Goal: Transaction & Acquisition: Purchase product/service

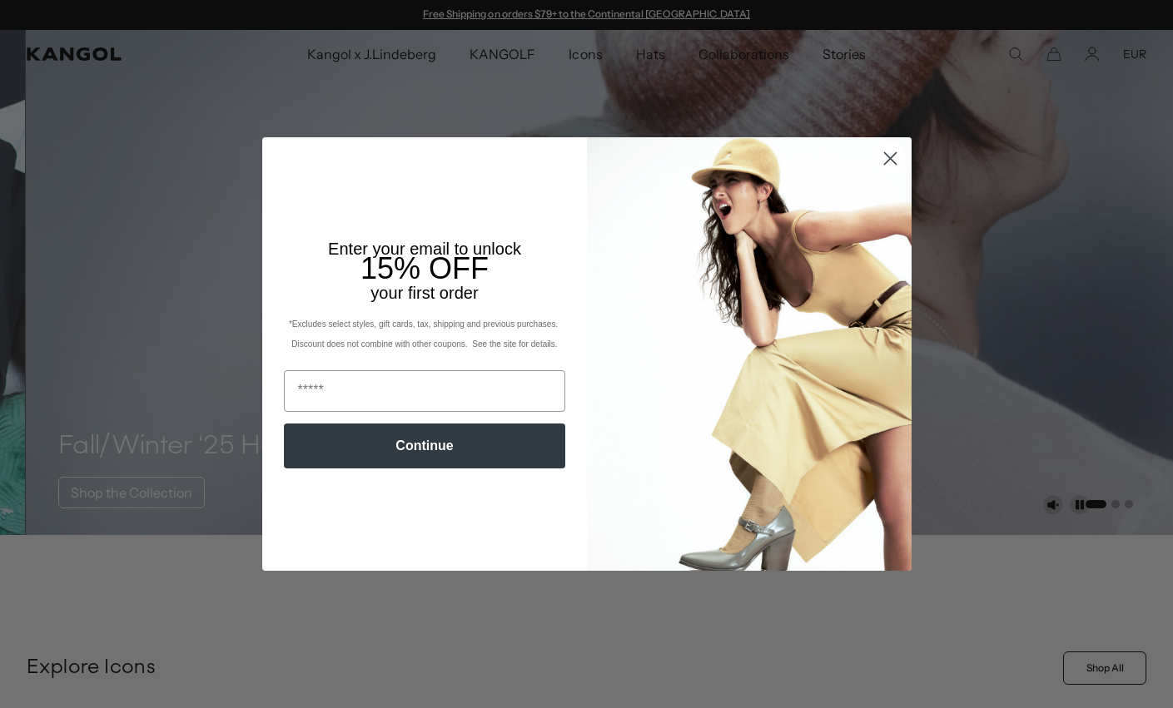
scroll to position [0, 343]
click at [883, 173] on icon "Close dialog" at bounding box center [890, 158] width 29 height 29
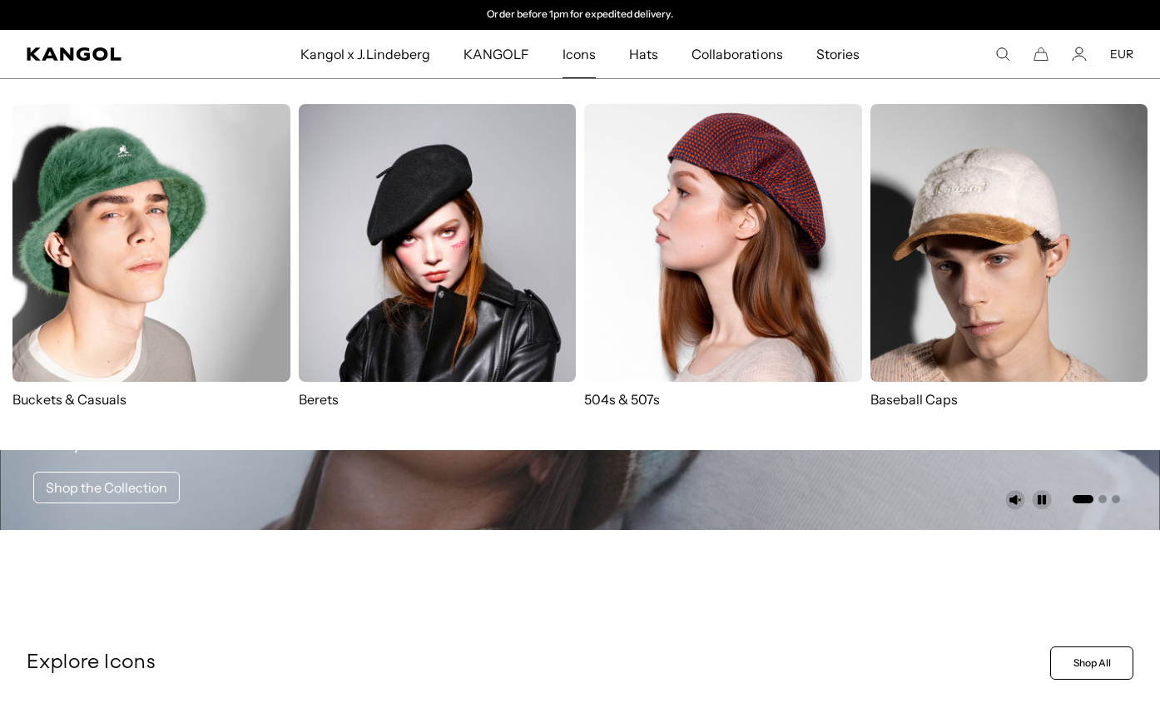
click at [738, 216] on img at bounding box center [723, 243] width 278 height 278
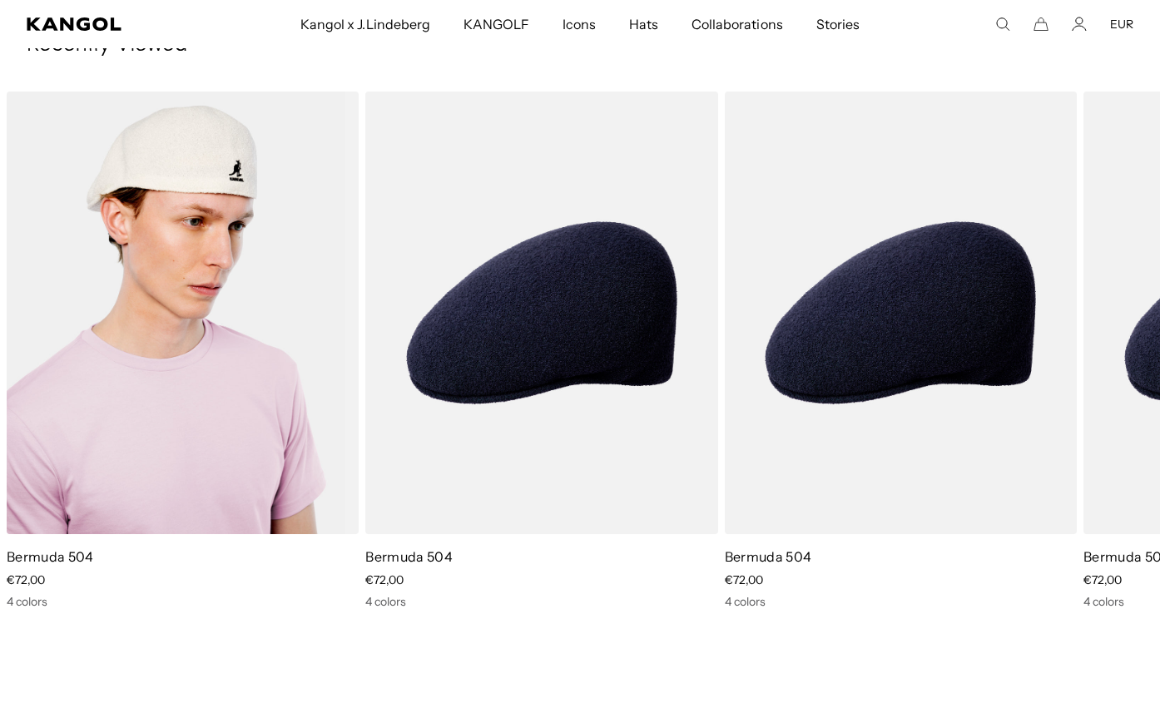
scroll to position [3396, 0]
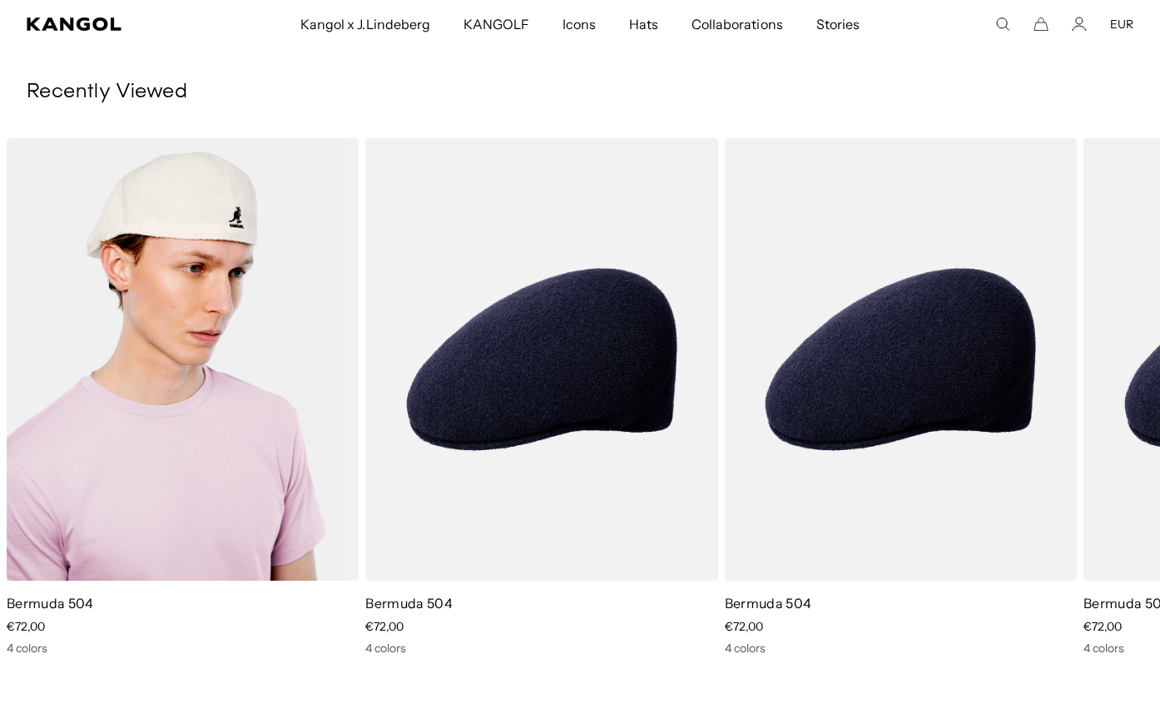
click at [214, 352] on img "1 of 1" at bounding box center [183, 359] width 352 height 442
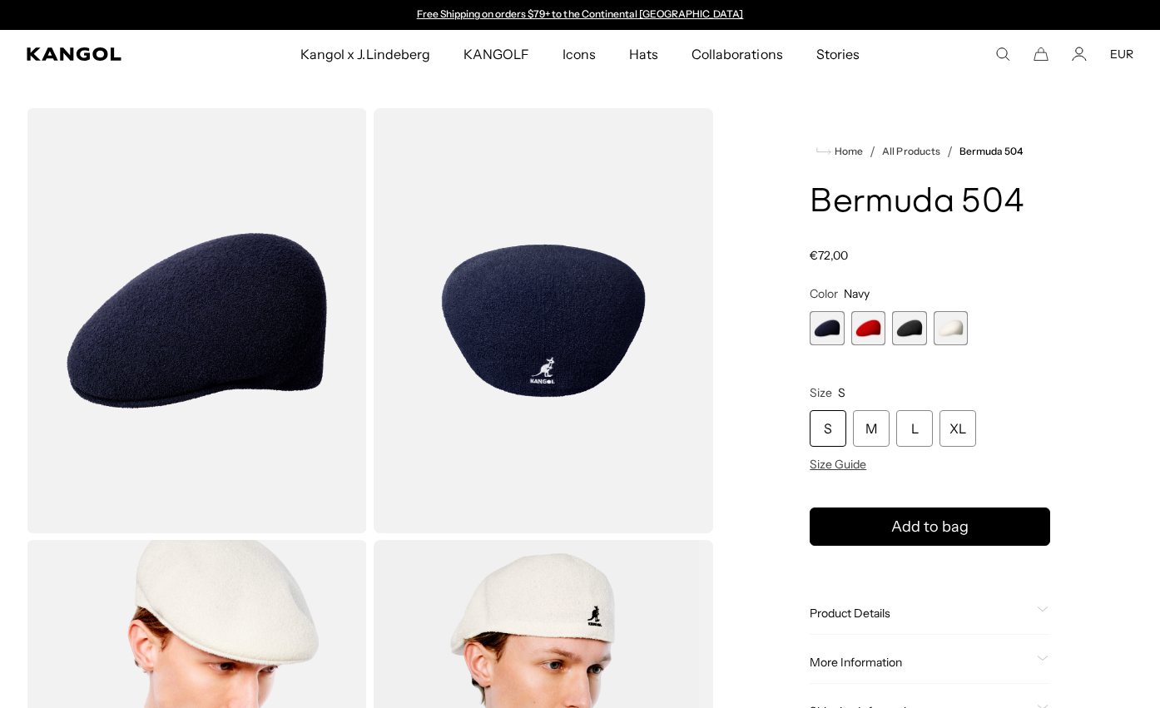
click at [902, 339] on span "3 of 4" at bounding box center [909, 328] width 34 height 34
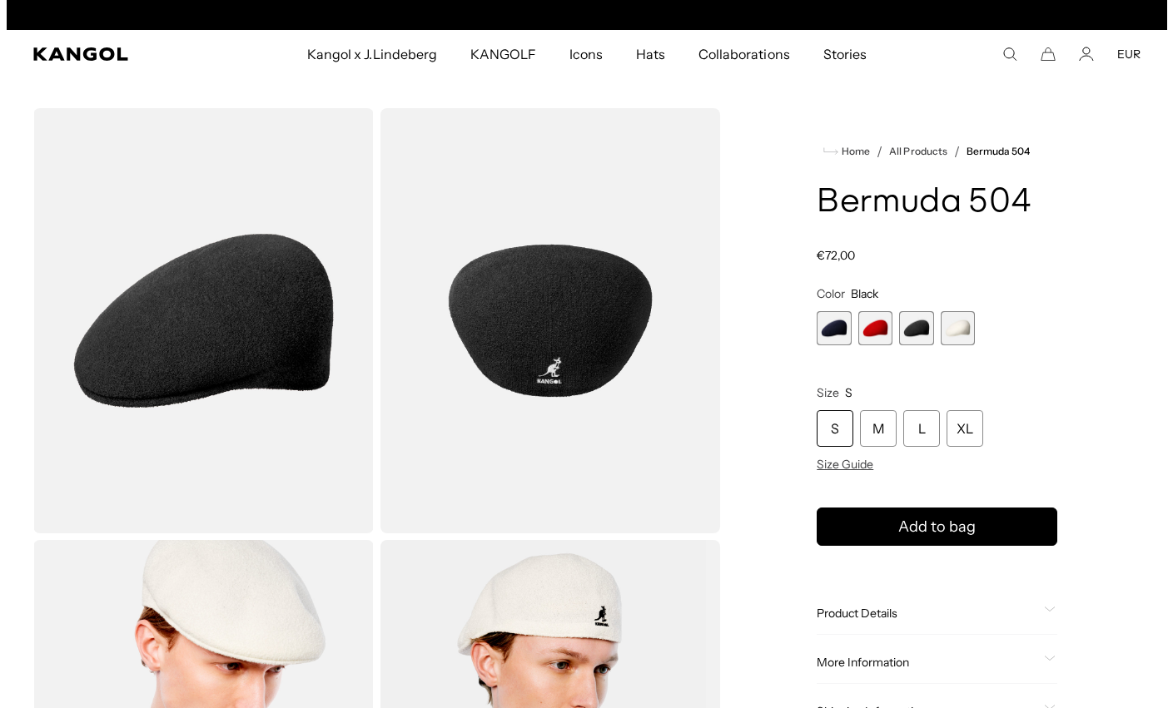
scroll to position [0, 343]
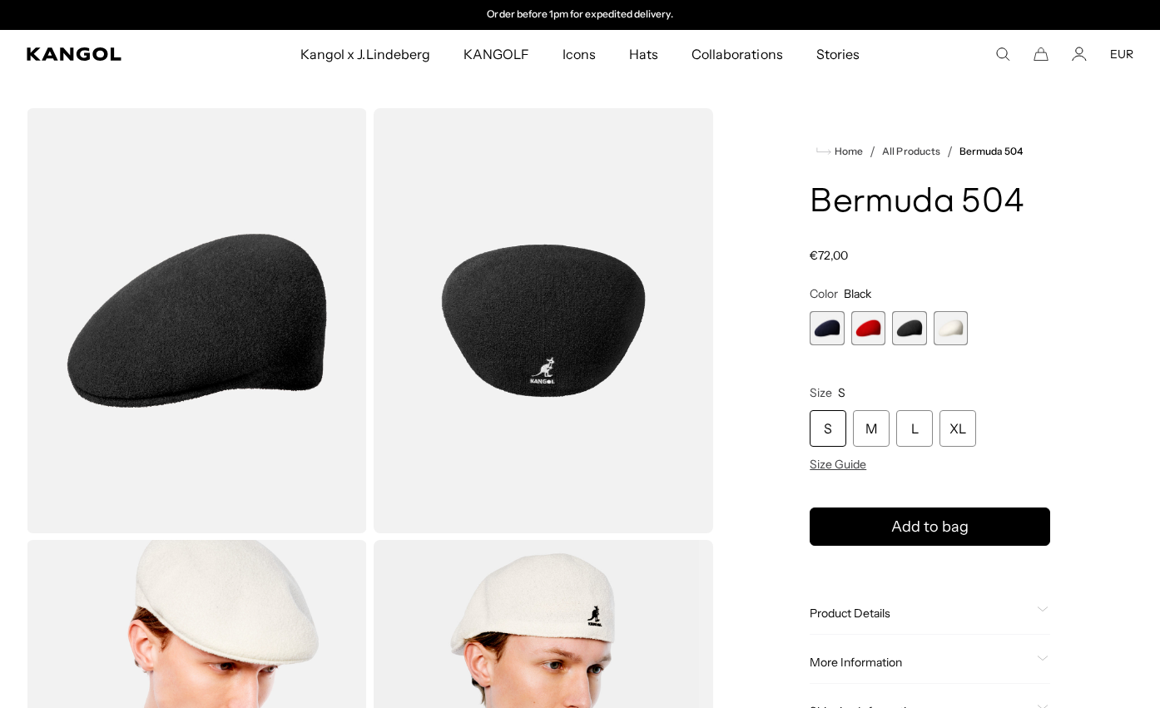
click at [546, 359] on img "Gallery Viewer" at bounding box center [544, 320] width 340 height 425
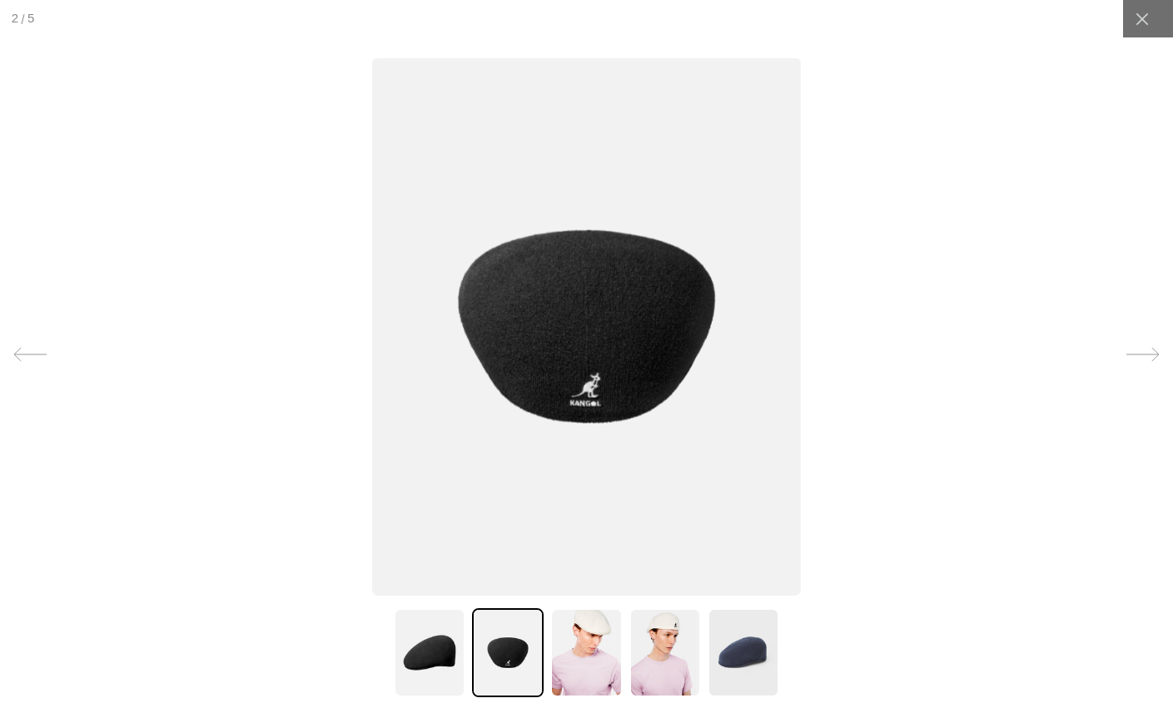
scroll to position [0, 0]
click at [440, 658] on img at bounding box center [430, 652] width 72 height 89
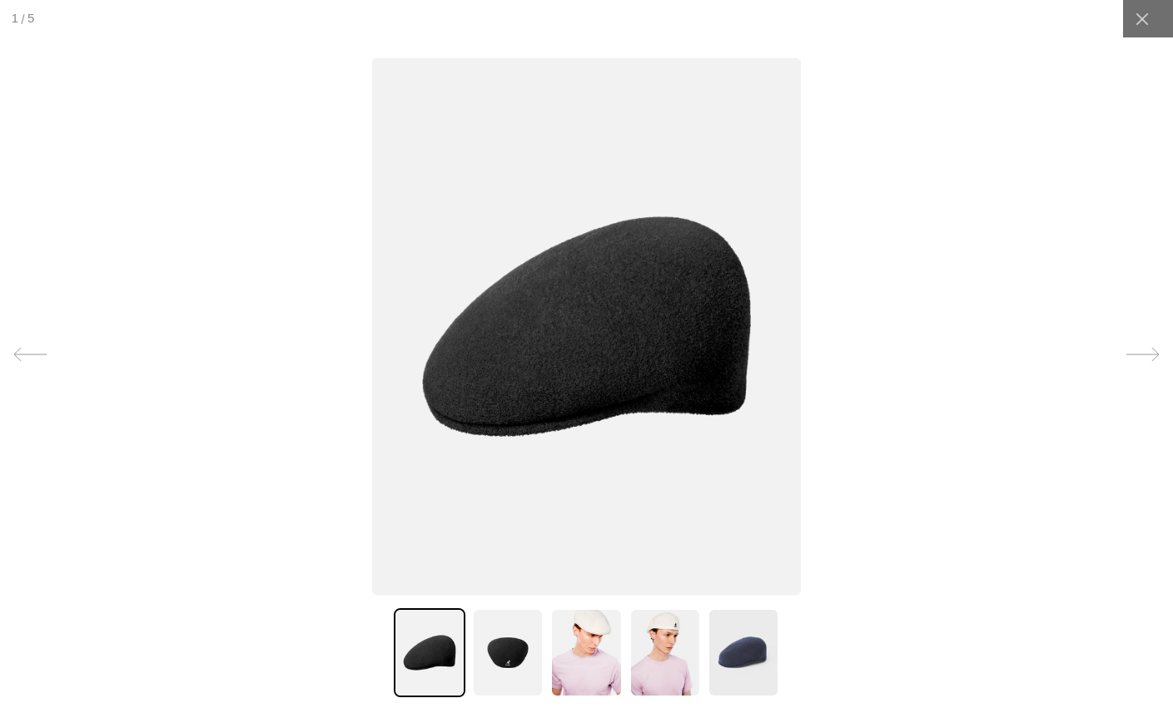
click at [494, 648] on img at bounding box center [508, 652] width 72 height 89
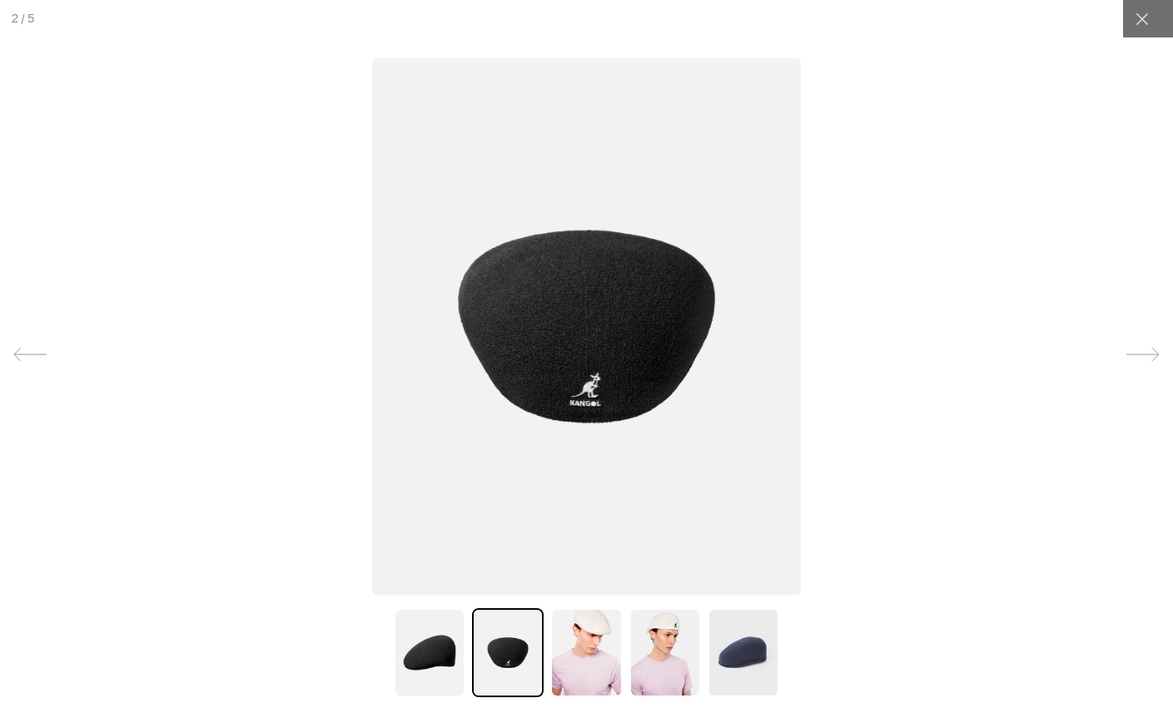
scroll to position [0, 343]
click at [569, 654] on img at bounding box center [586, 652] width 72 height 89
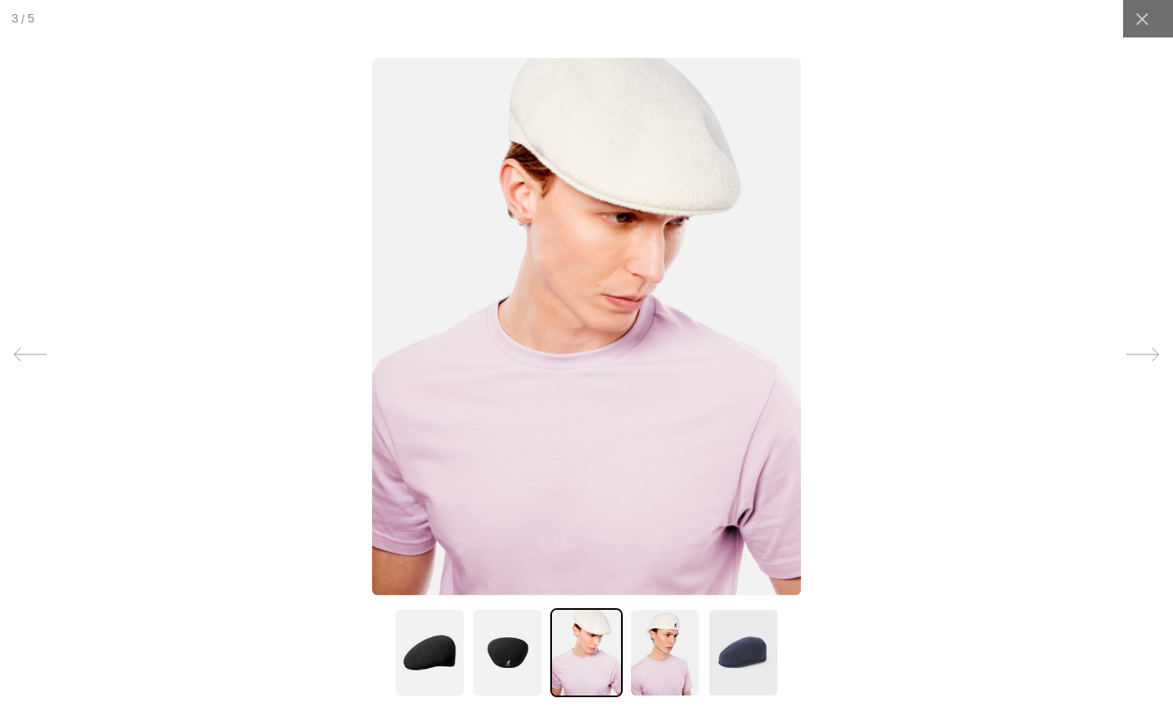
click at [639, 656] on img at bounding box center [665, 652] width 72 height 89
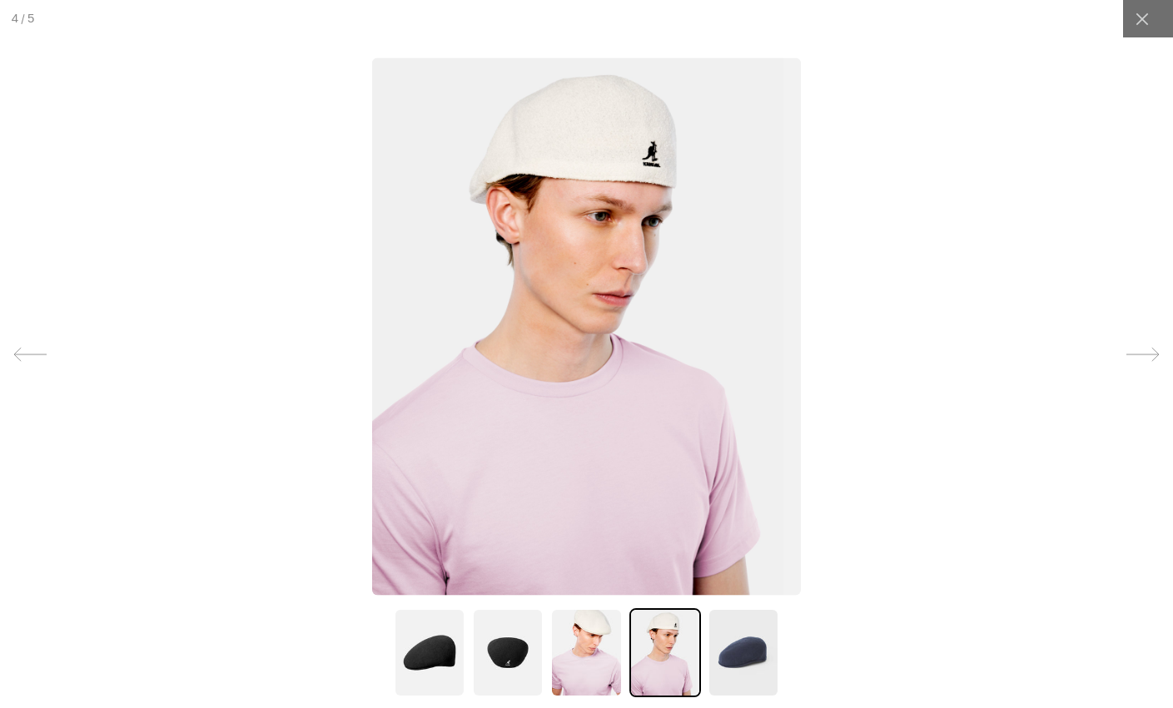
click at [732, 657] on img at bounding box center [744, 652] width 72 height 89
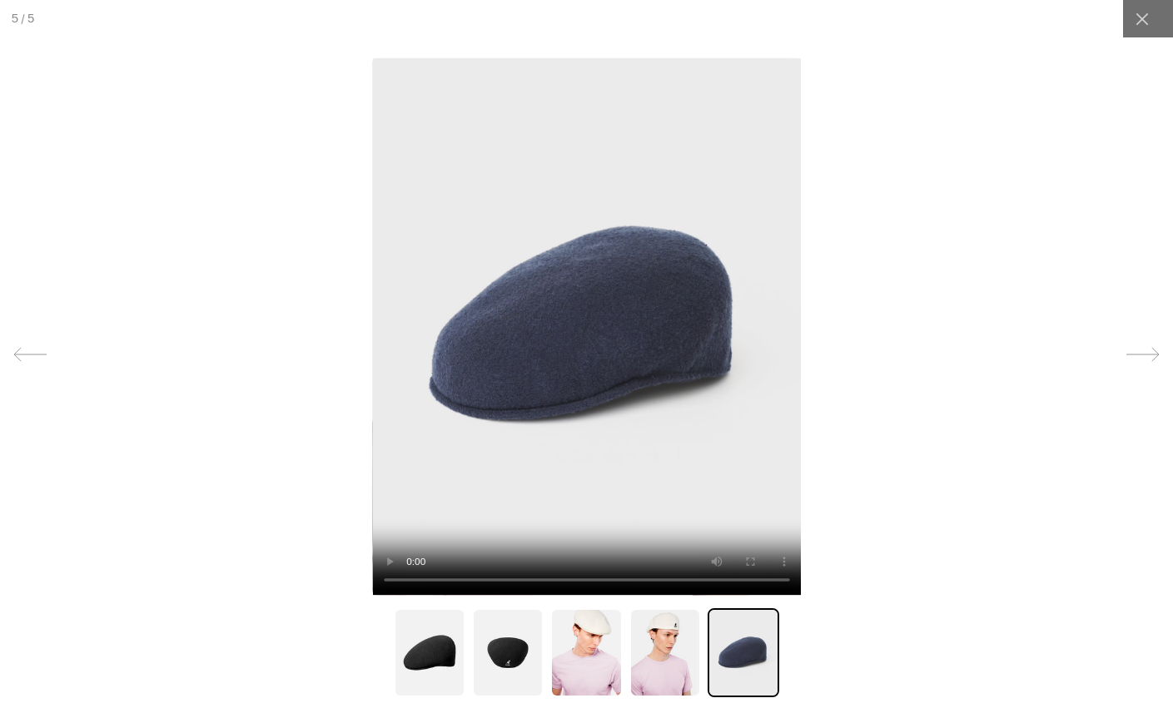
scroll to position [0, 0]
click at [509, 652] on img at bounding box center [508, 652] width 72 height 89
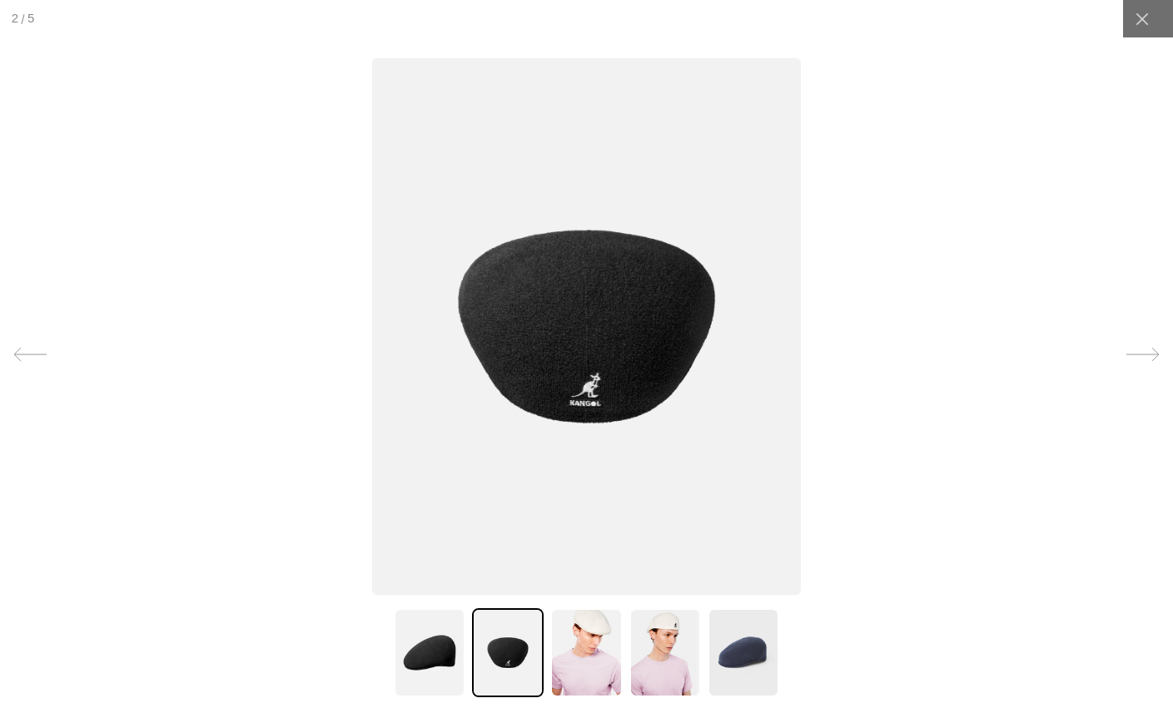
click at [1145, 352] on icon at bounding box center [1142, 354] width 33 height 33
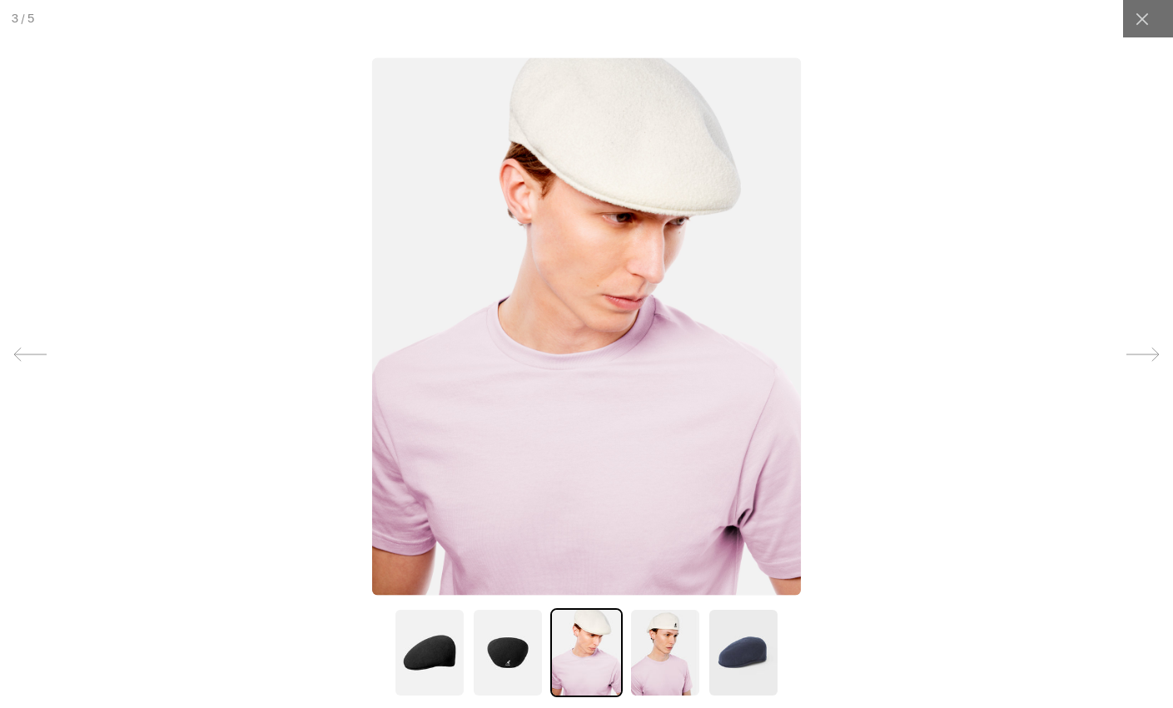
scroll to position [0, 343]
click at [1131, 353] on icon at bounding box center [1142, 354] width 33 height 33
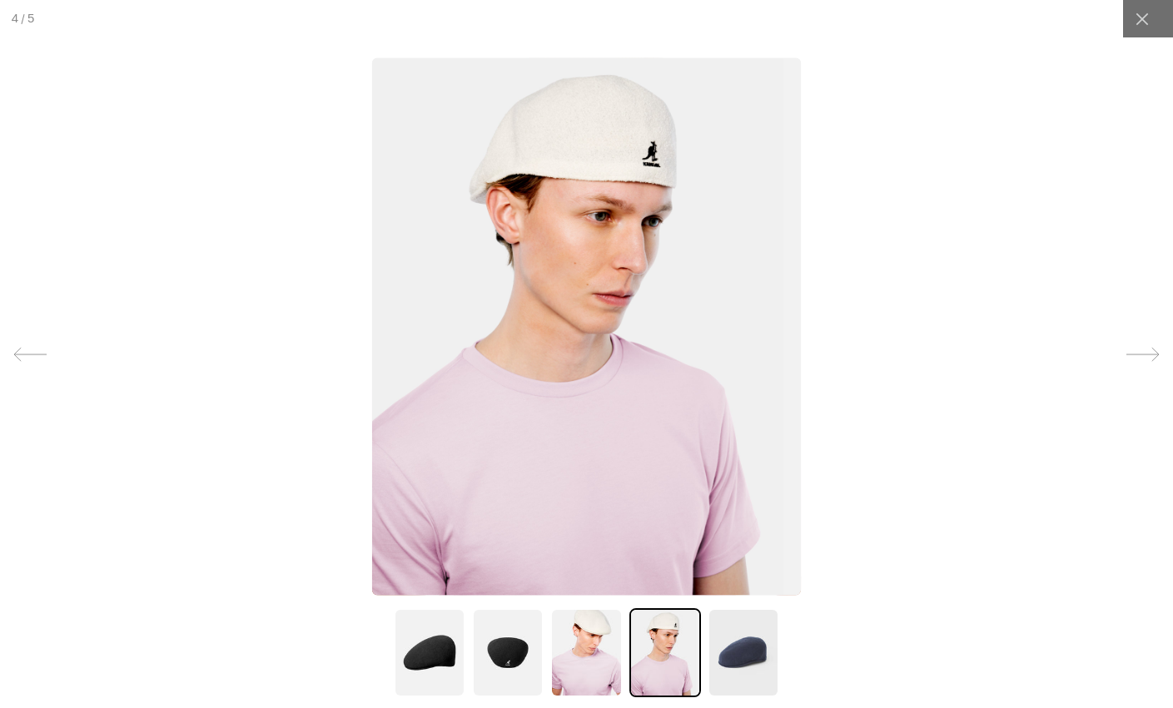
click at [1126, 355] on icon at bounding box center [1142, 354] width 33 height 33
